Goal: Book appointment/travel/reservation

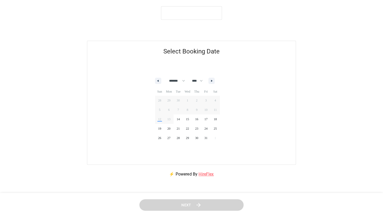
select select "*"
select select "****"
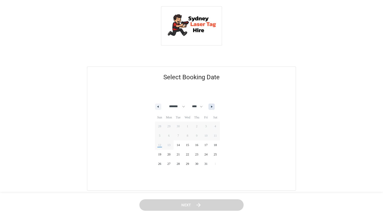
click at [214, 107] on icon "button" at bounding box center [212, 107] width 3 height 2
click at [156, 105] on button "button" at bounding box center [158, 106] width 6 height 6
select select "*"
click at [220, 144] on span "18" at bounding box center [214, 144] width 9 height 7
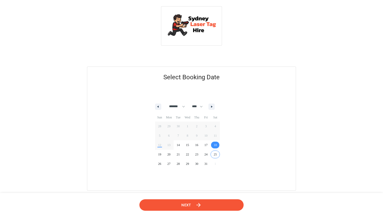
click at [210, 209] on button "Next" at bounding box center [191, 205] width 104 height 12
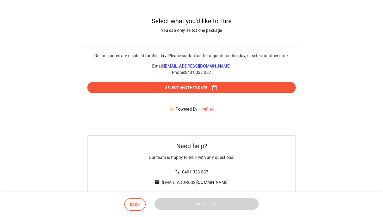
scroll to position [5, 0]
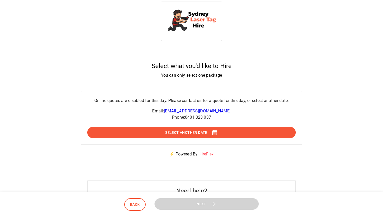
click at [210, 132] on button "Select Another Date" at bounding box center [191, 133] width 208 height 12
select select "*"
select select "****"
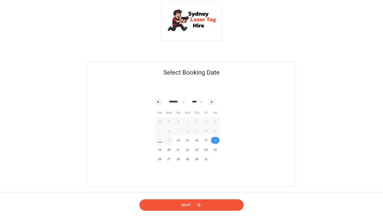
scroll to position [0, 0]
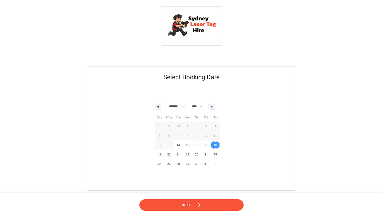
click at [220, 144] on span "18" at bounding box center [214, 144] width 9 height 7
click at [218, 210] on button "Next" at bounding box center [191, 205] width 104 height 12
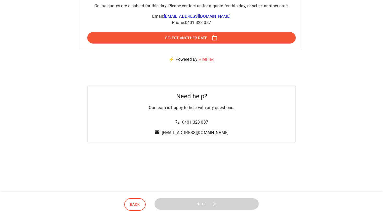
scroll to position [114, 0]
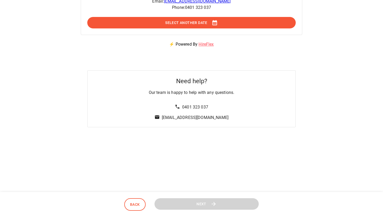
click at [127, 201] on button "Back" at bounding box center [134, 204] width 21 height 13
select select "*"
select select "****"
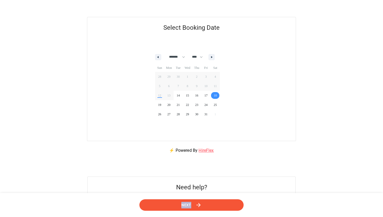
click at [127, 201] on div "Next" at bounding box center [191, 205] width 156 height 12
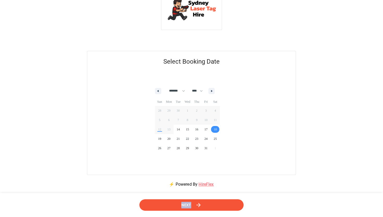
scroll to position [0, 0]
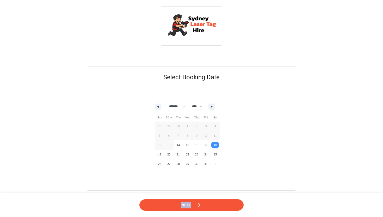
click at [200, 27] on img at bounding box center [191, 25] width 52 height 29
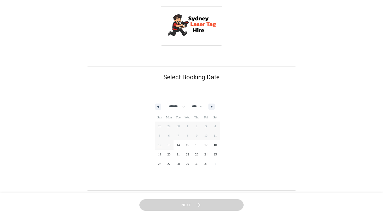
select select "*"
select select "****"
click at [220, 142] on span "18" at bounding box center [214, 144] width 9 height 7
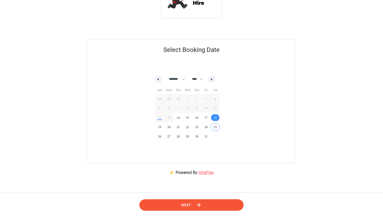
scroll to position [54, 0]
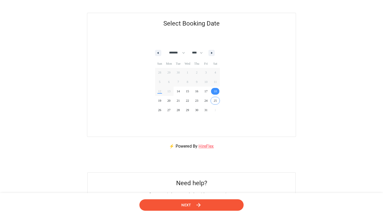
click at [212, 204] on button "Next" at bounding box center [191, 205] width 105 height 12
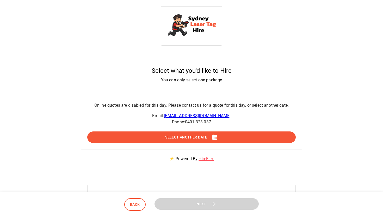
click at [194, 37] on img at bounding box center [191, 25] width 52 height 29
